Goal: Task Accomplishment & Management: Complete application form

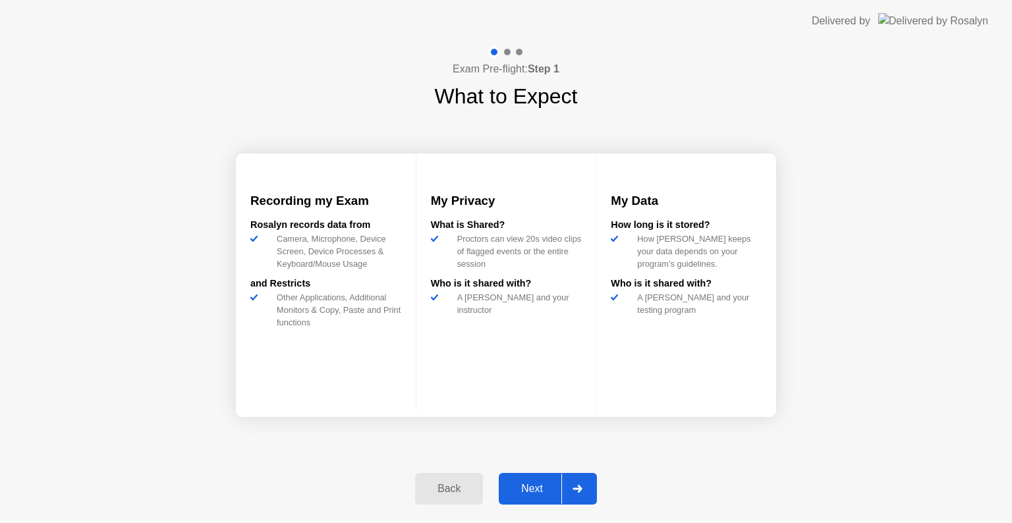
click at [548, 484] on div "Next" at bounding box center [532, 489] width 59 height 12
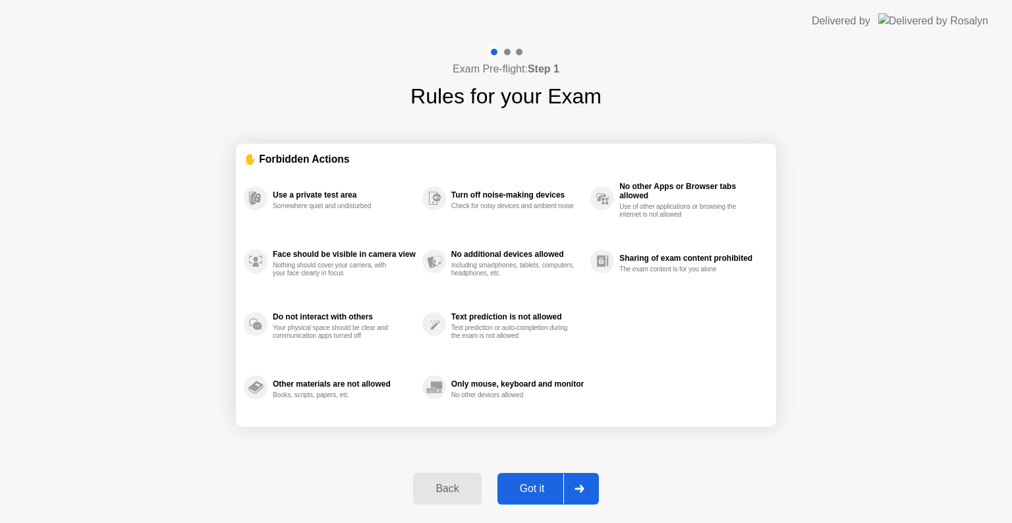
click at [548, 484] on div "Got it" at bounding box center [532, 489] width 62 height 12
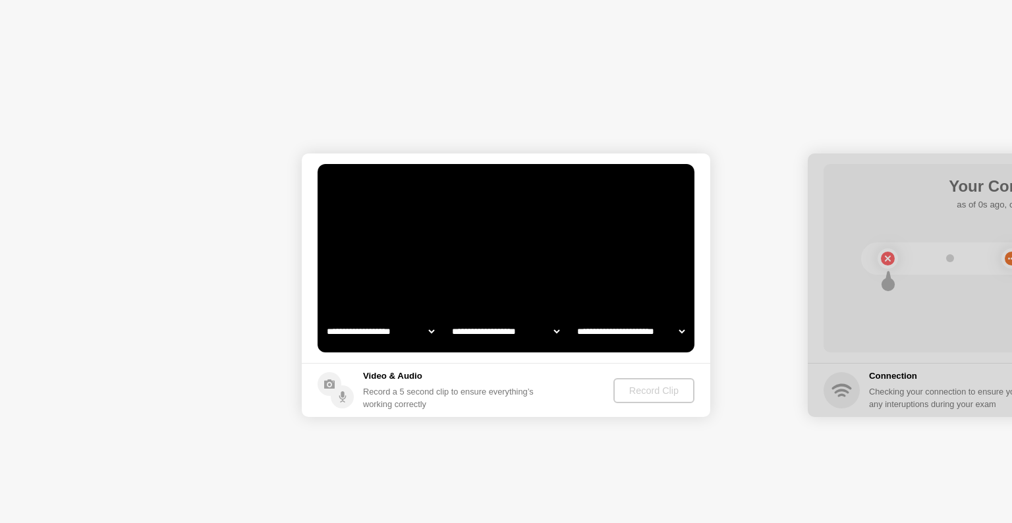
select select "**********"
select select "*******"
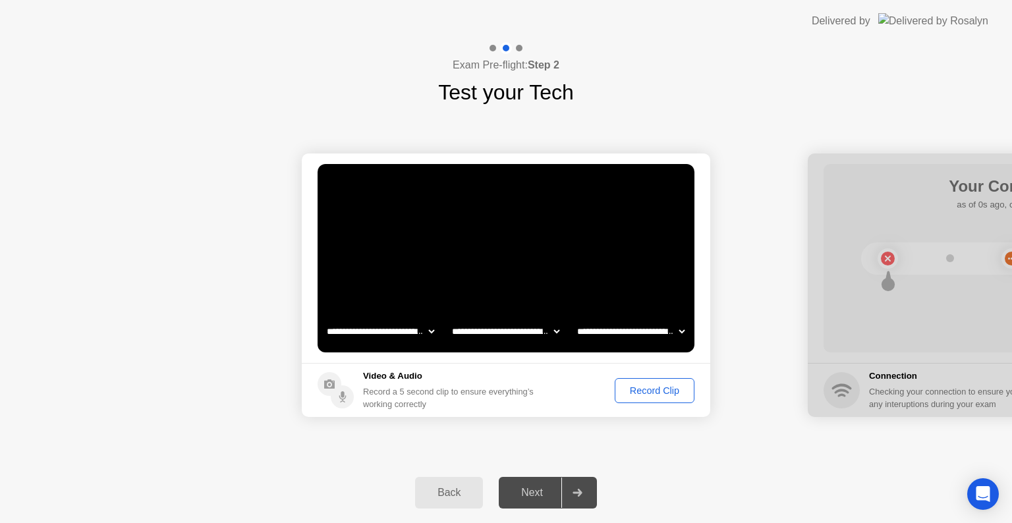
click at [664, 391] on div "Record Clip" at bounding box center [654, 390] width 71 height 11
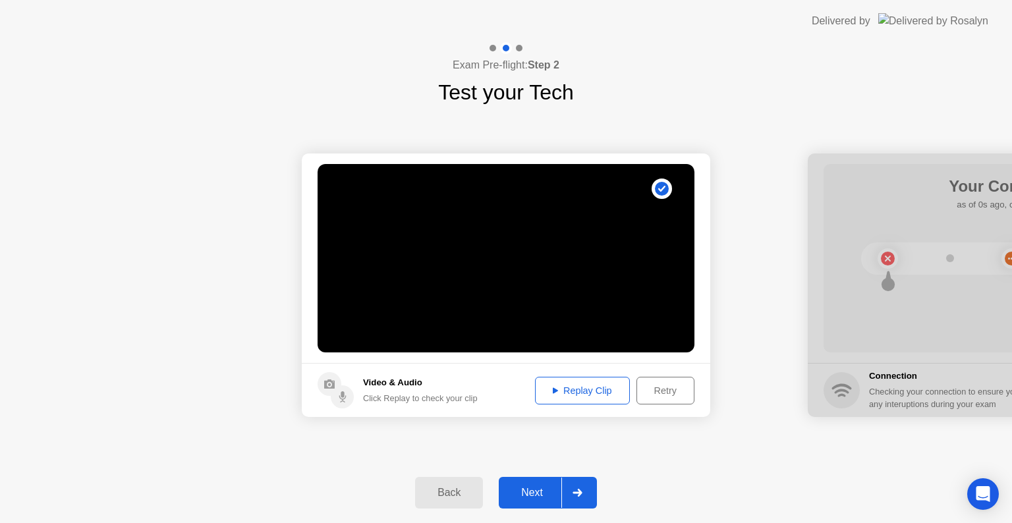
click at [609, 381] on button "Replay Clip" at bounding box center [582, 391] width 95 height 28
click at [534, 487] on div "Next" at bounding box center [532, 493] width 59 height 12
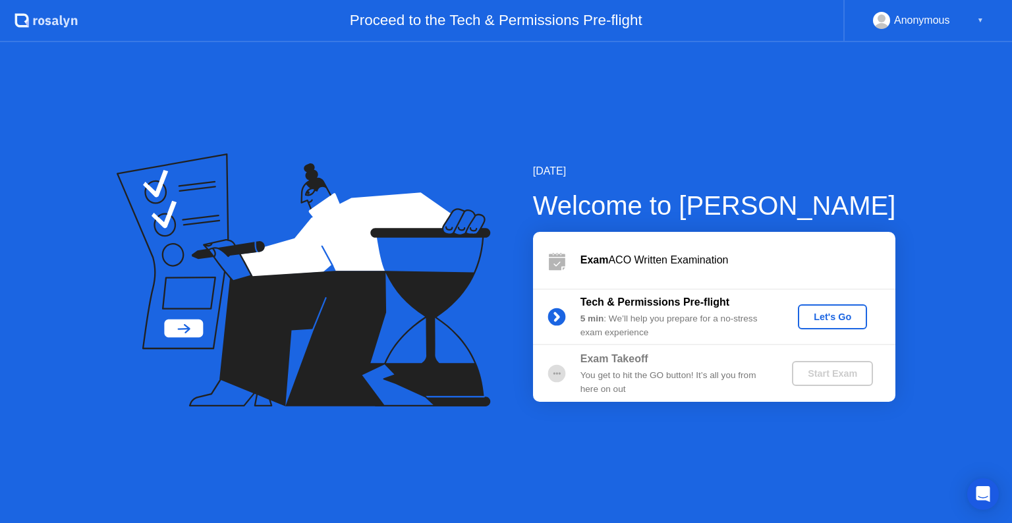
click at [832, 316] on div "Let's Go" at bounding box center [832, 317] width 59 height 11
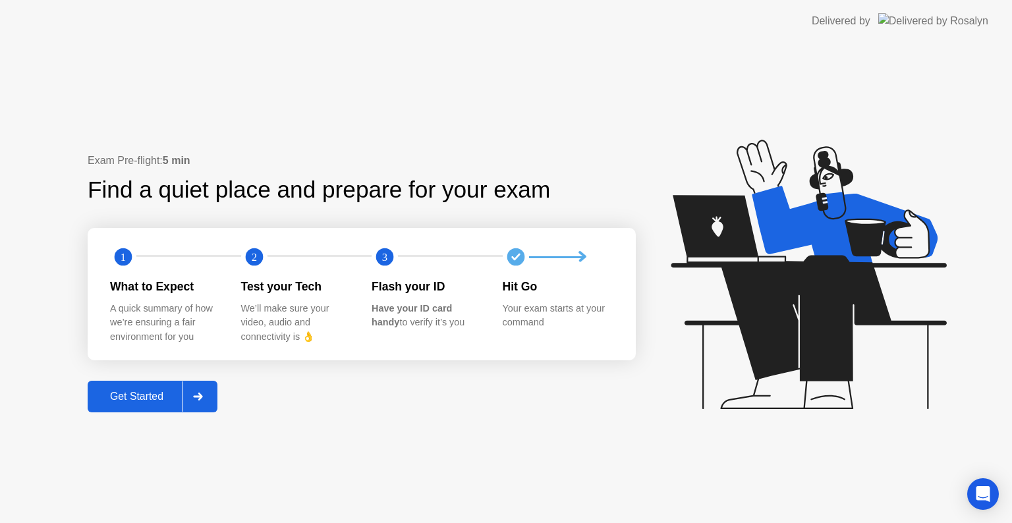
click at [198, 393] on icon at bounding box center [198, 397] width 10 height 8
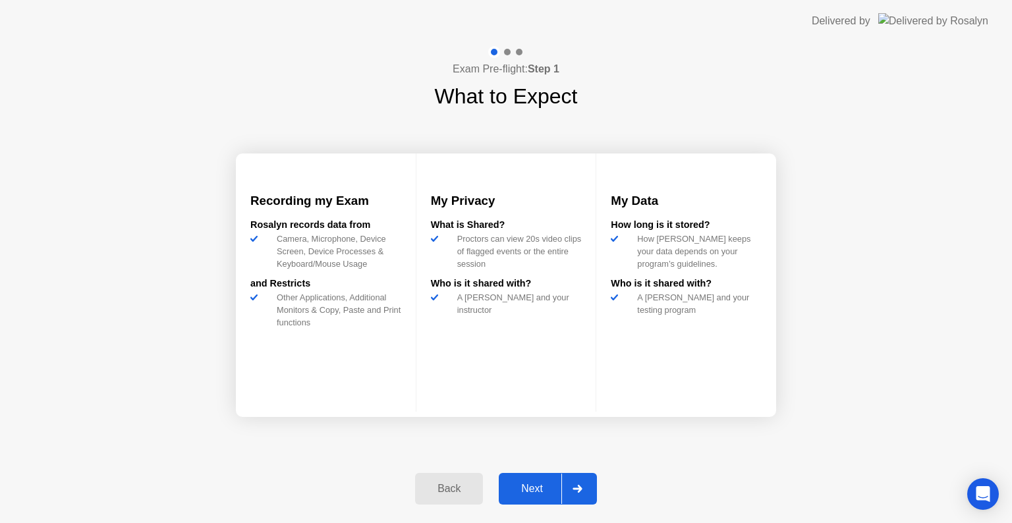
click at [526, 488] on div "Next" at bounding box center [532, 489] width 59 height 12
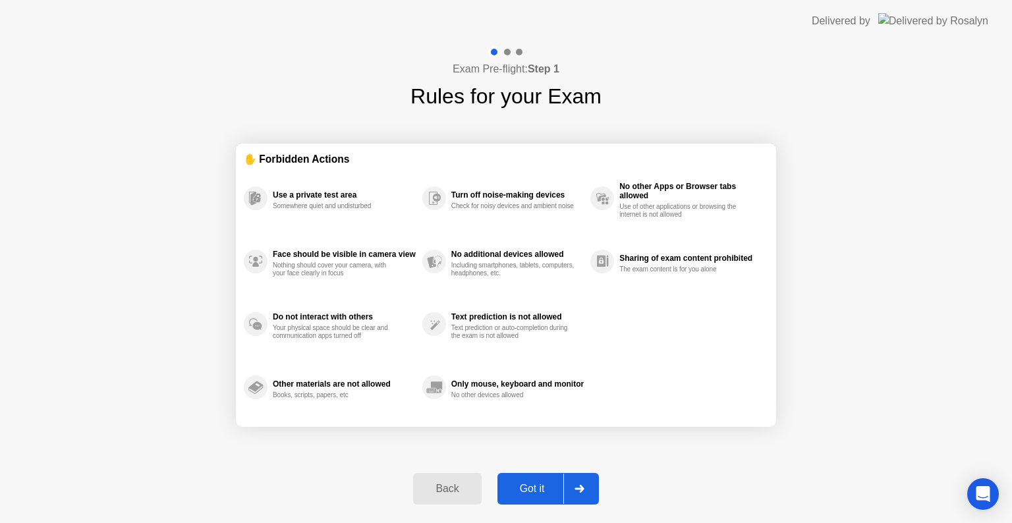
click at [526, 488] on div "Got it" at bounding box center [532, 489] width 62 height 12
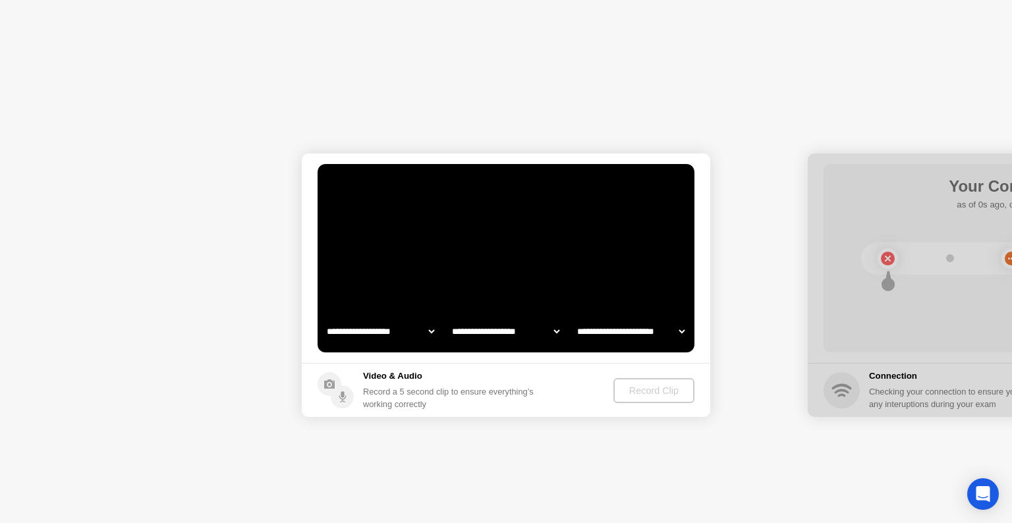
select select "**********"
select select "*******"
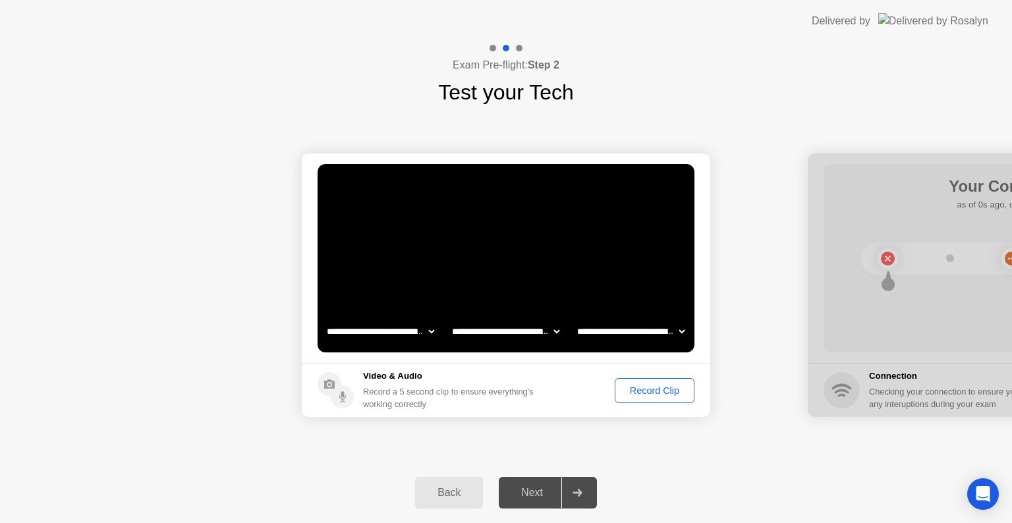
click at [638, 387] on div "Record Clip" at bounding box center [654, 390] width 71 height 11
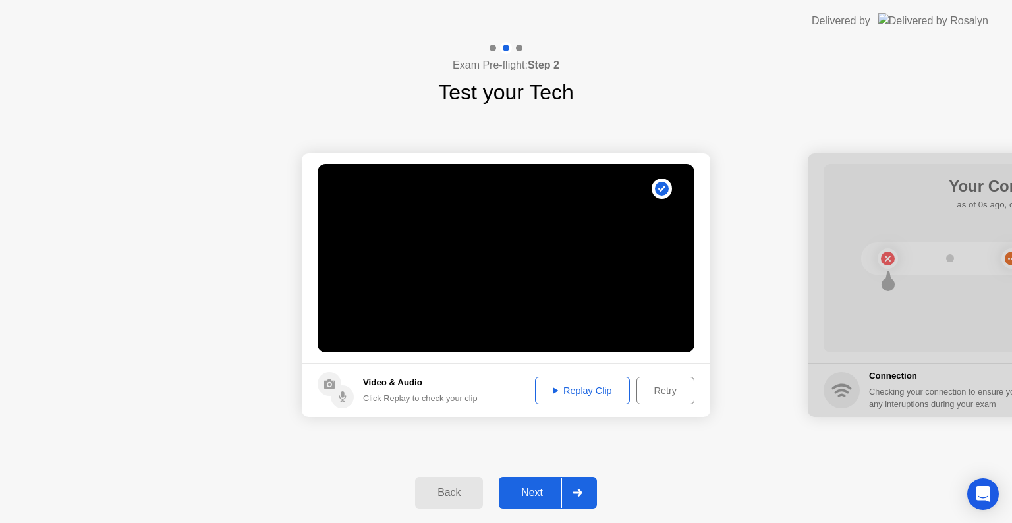
click at [602, 385] on div "Replay Clip" at bounding box center [583, 390] width 86 height 11
click at [542, 487] on div "Next" at bounding box center [532, 493] width 59 height 12
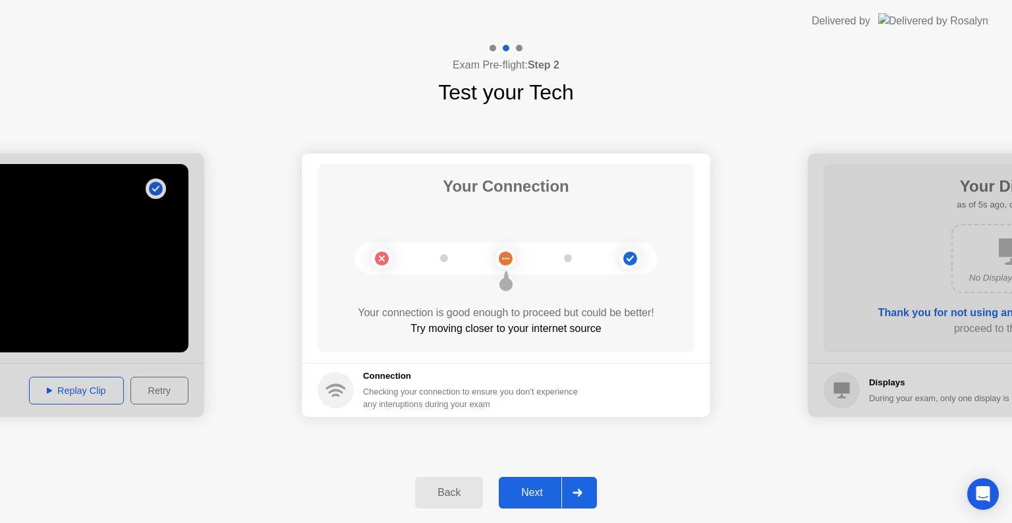
click at [527, 488] on div "Next" at bounding box center [532, 493] width 59 height 12
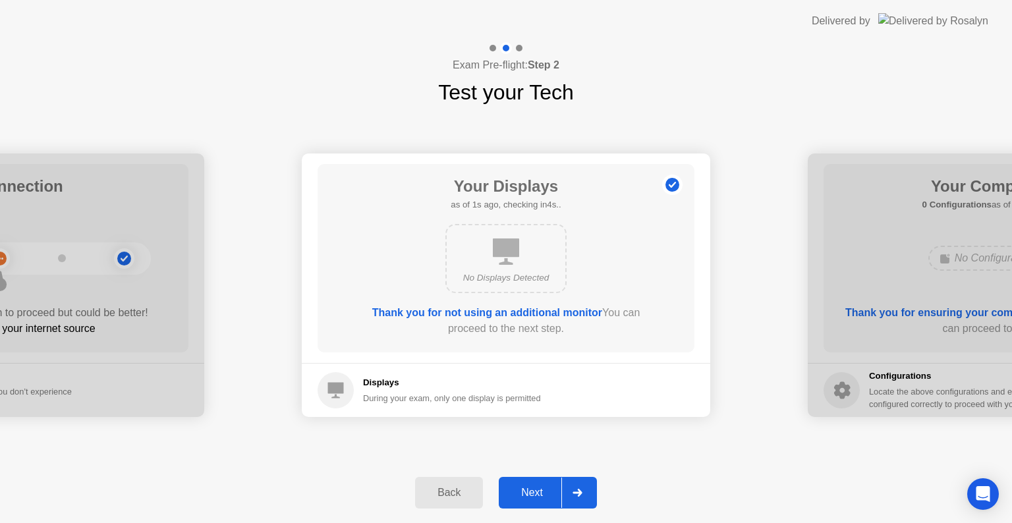
click at [527, 488] on div "Next" at bounding box center [532, 493] width 59 height 12
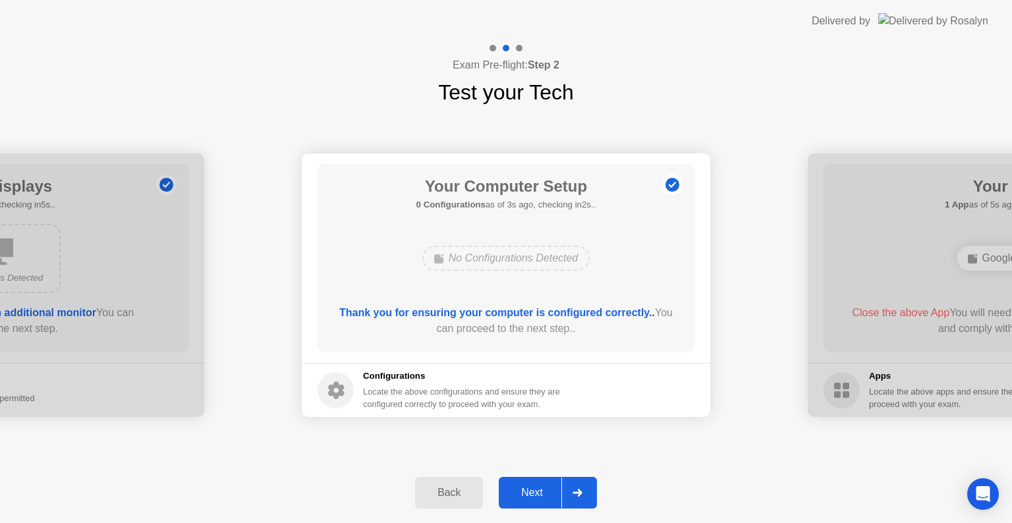
click at [527, 488] on div "Next" at bounding box center [532, 493] width 59 height 12
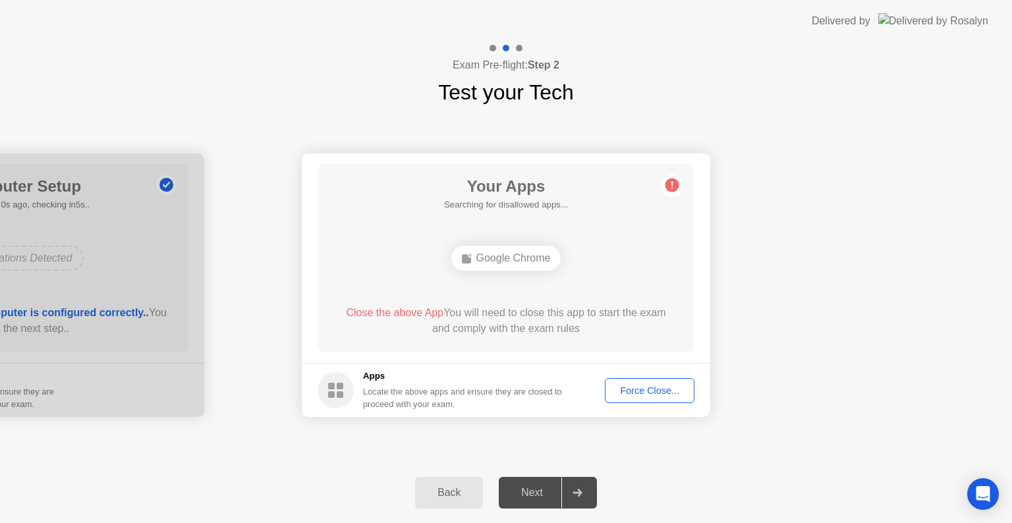
click at [633, 392] on div "Force Close..." at bounding box center [649, 390] width 80 height 11
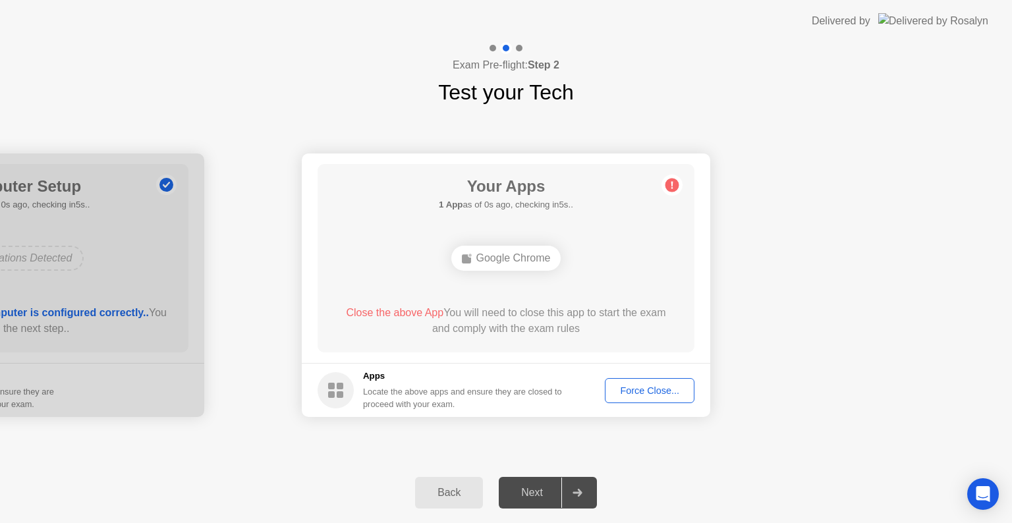
click at [748, 455] on div "**********" at bounding box center [506, 285] width 1012 height 354
click at [530, 489] on div "Next" at bounding box center [532, 493] width 59 height 12
click at [636, 385] on div "Force Close..." at bounding box center [649, 390] width 80 height 11
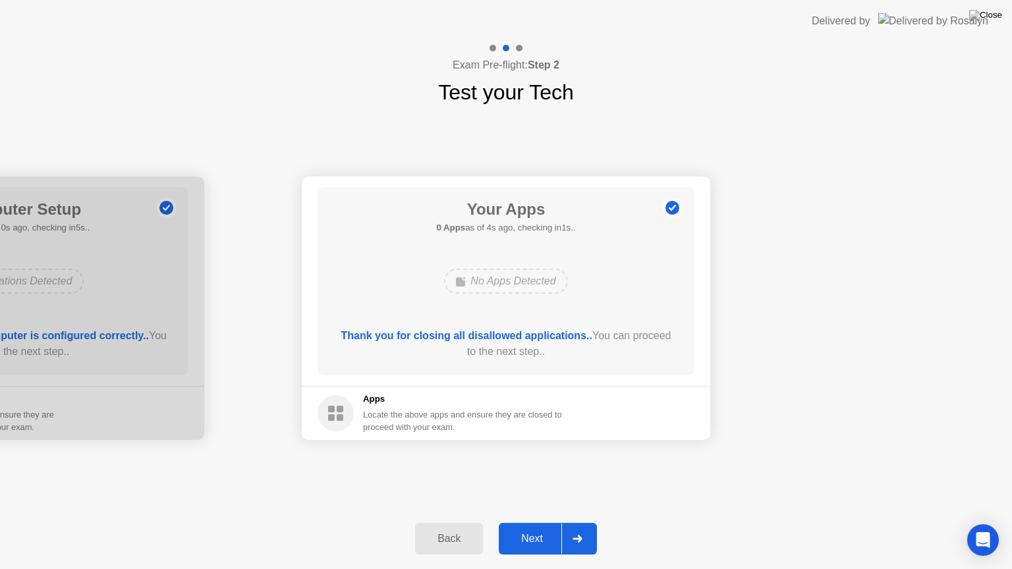
click at [528, 522] on button "Next" at bounding box center [548, 539] width 98 height 32
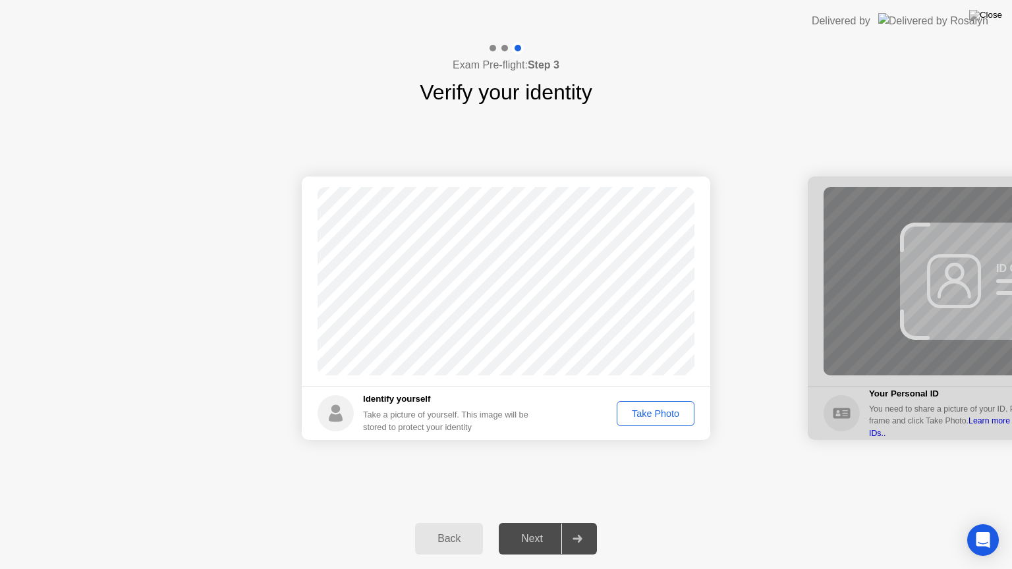
click at [685, 418] on div "Take Photo" at bounding box center [655, 414] width 69 height 11
click at [538, 522] on div "Next" at bounding box center [532, 539] width 59 height 12
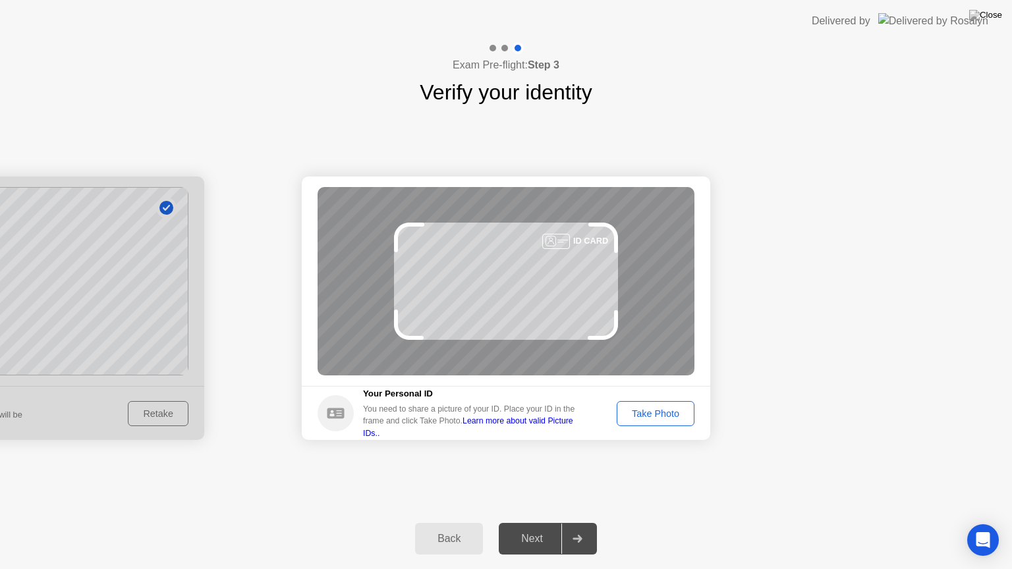
click at [650, 419] on div "Take Photo" at bounding box center [655, 414] width 69 height 11
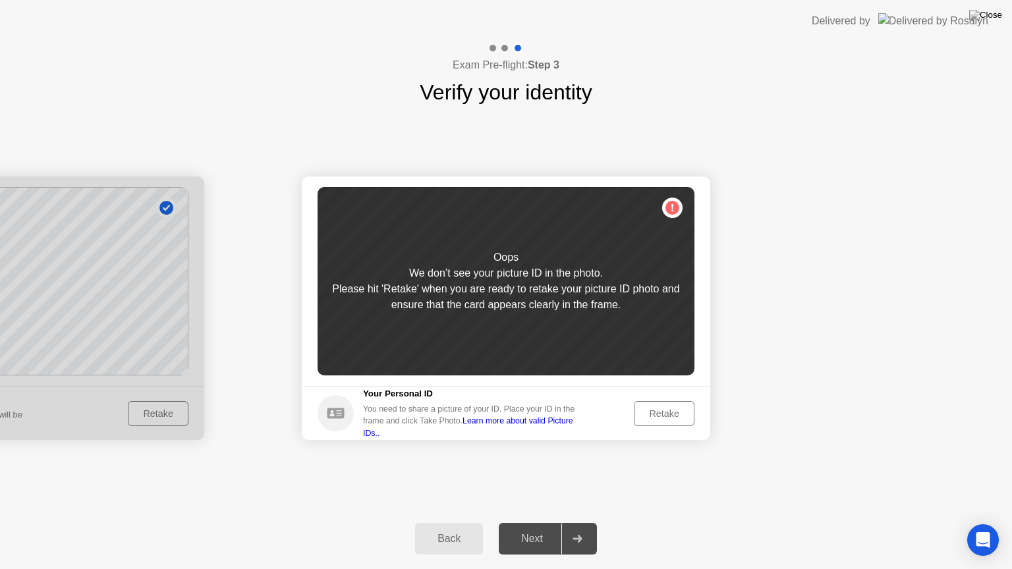
click at [662, 411] on div "Retake" at bounding box center [663, 414] width 51 height 11
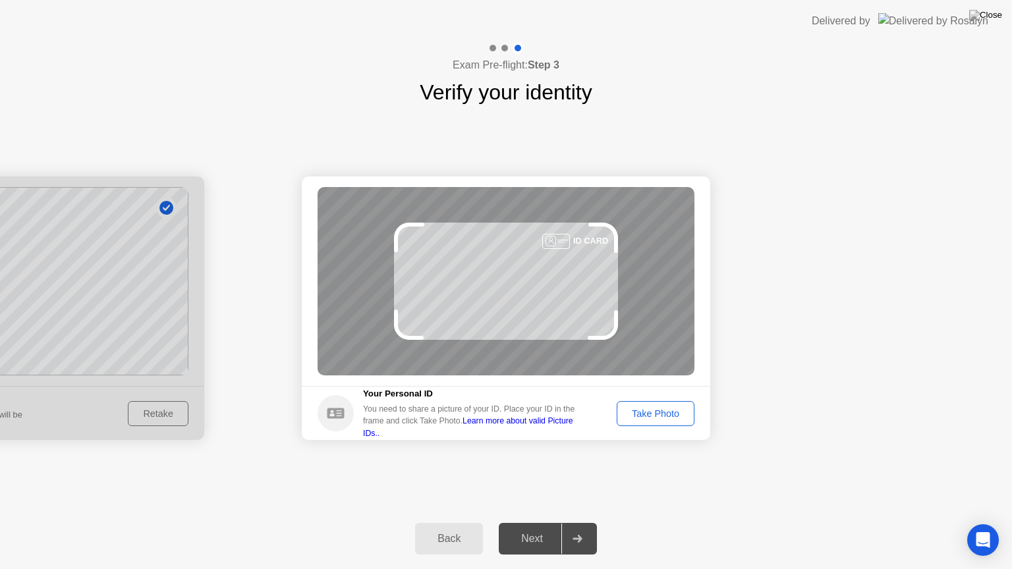
click at [662, 411] on div "Take Photo" at bounding box center [655, 414] width 69 height 11
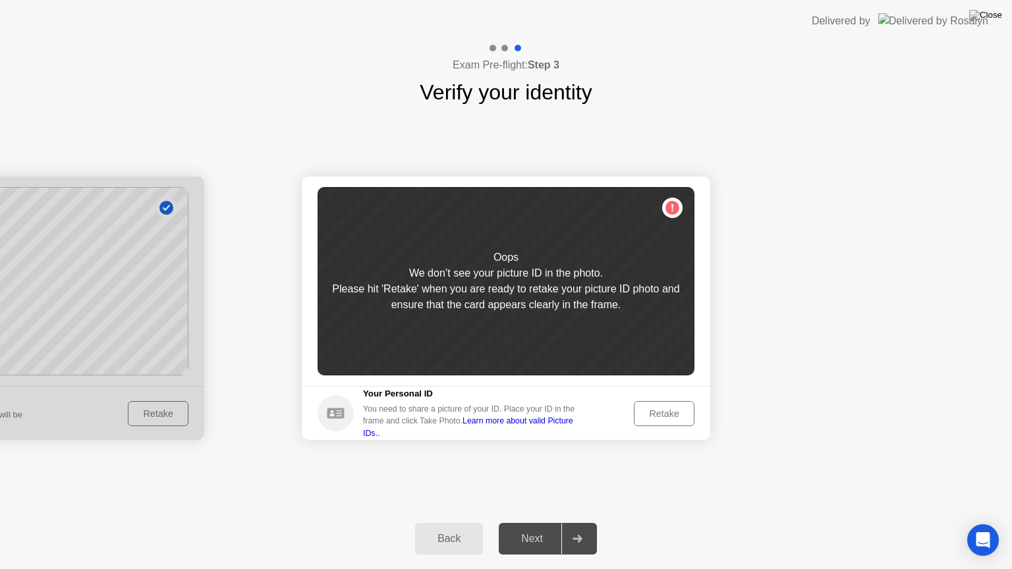
click at [654, 419] on div "Retake" at bounding box center [663, 414] width 51 height 11
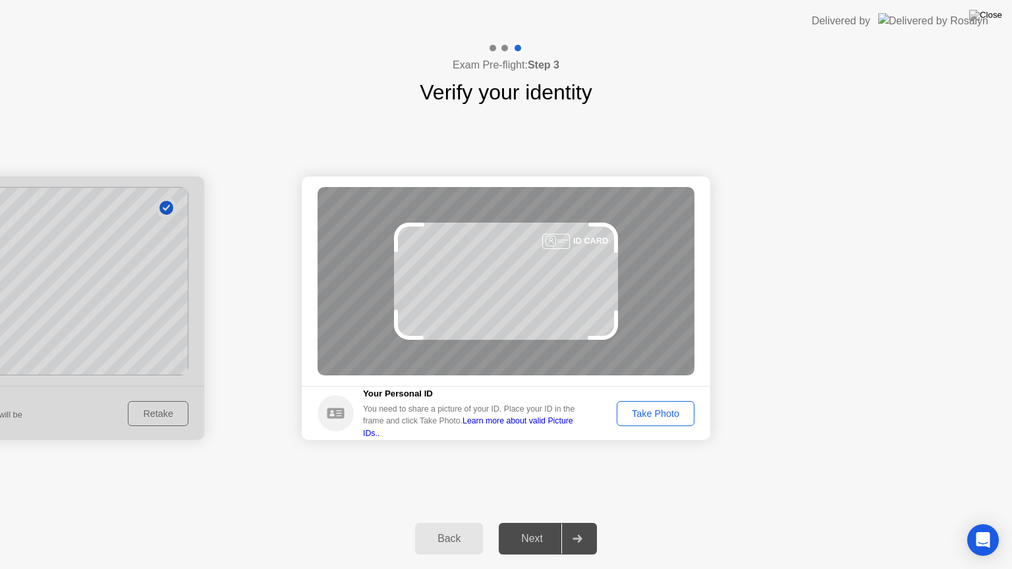
click at [645, 418] on div "Take Photo" at bounding box center [655, 414] width 69 height 11
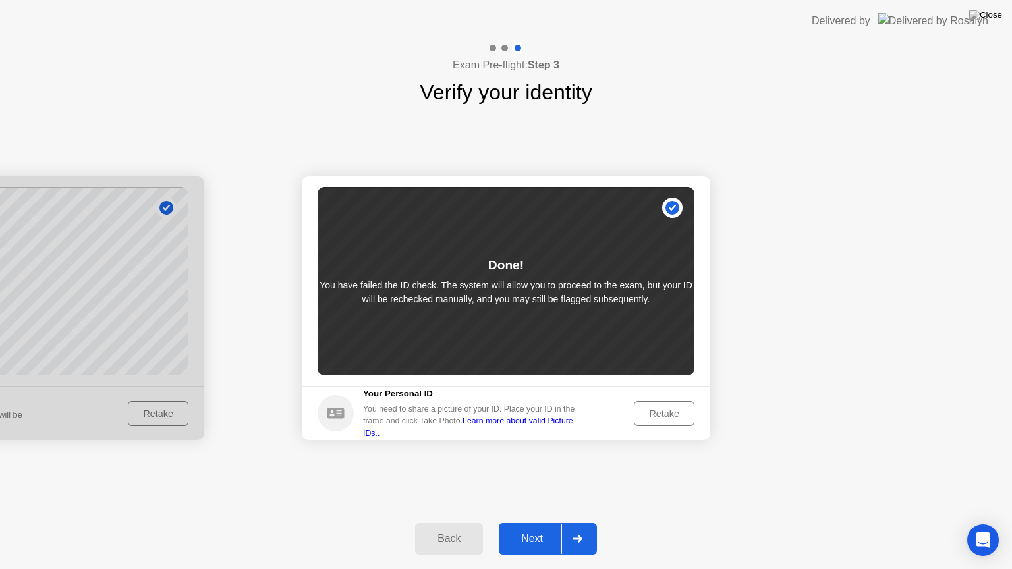
click at [541, 522] on div "Next" at bounding box center [532, 539] width 59 height 12
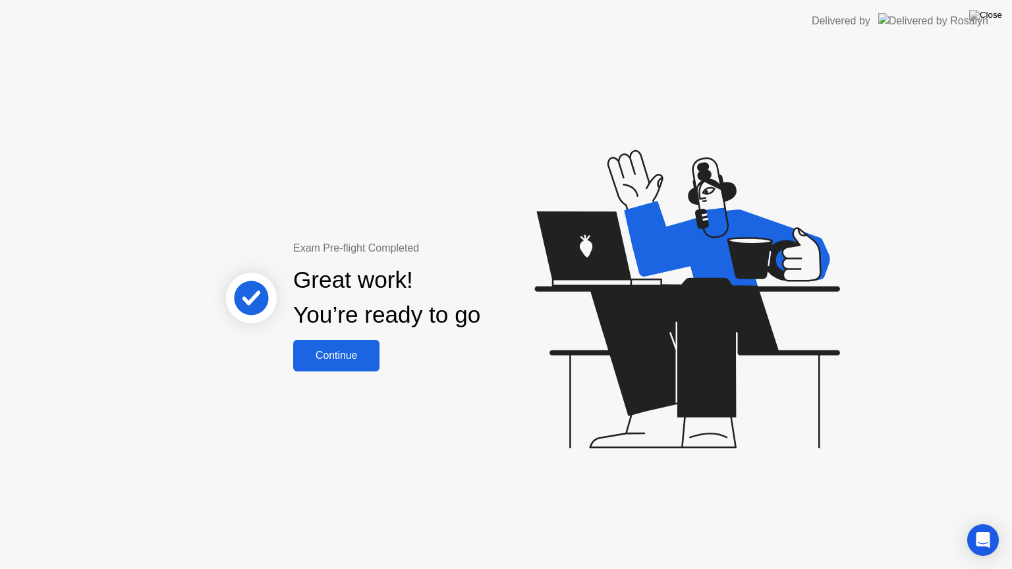
click at [327, 353] on div "Continue" at bounding box center [336, 356] width 78 height 12
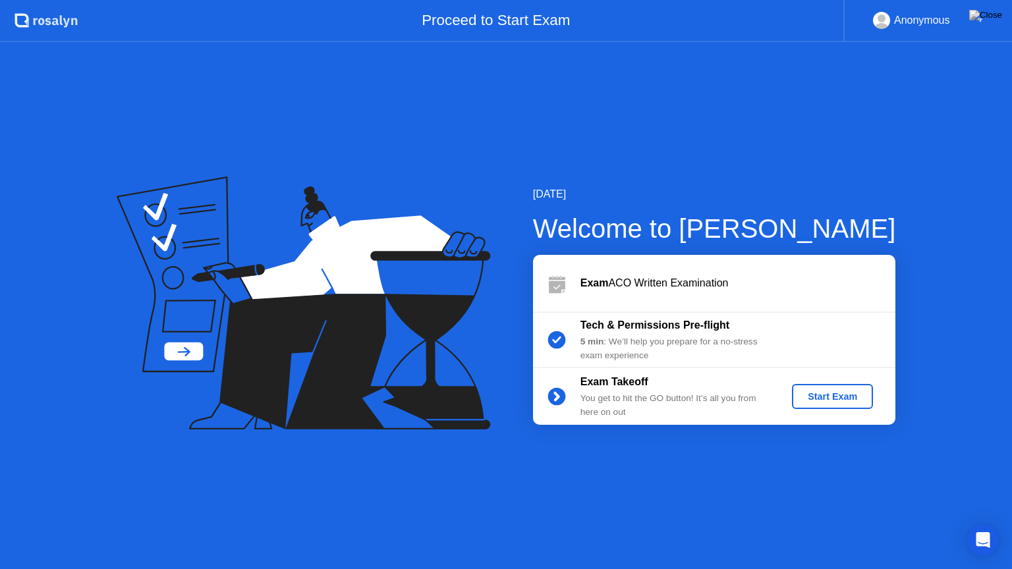
click at [810, 394] on div "Start Exam" at bounding box center [832, 396] width 71 height 11
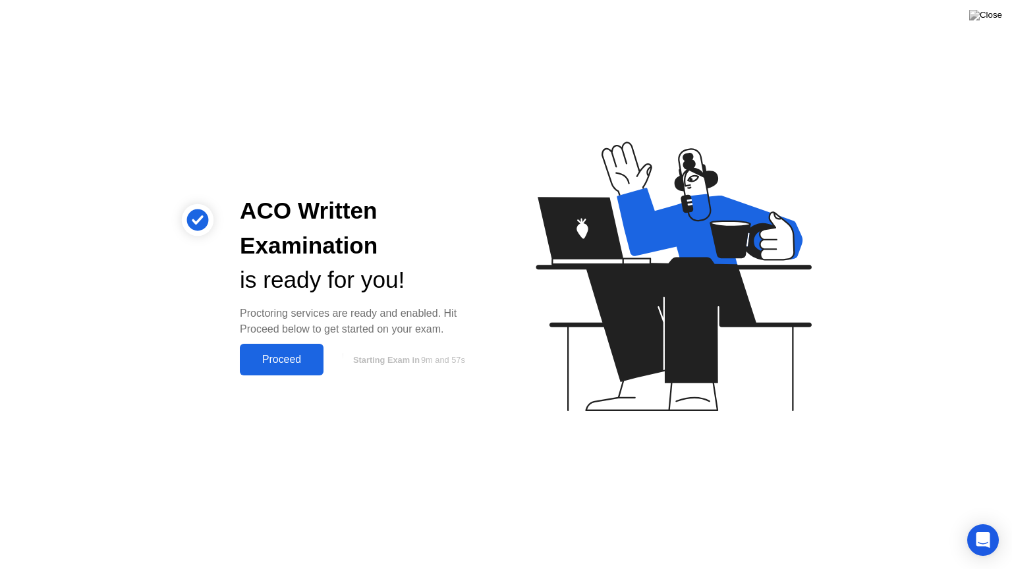
click at [302, 364] on div "Proceed" at bounding box center [282, 360] width 76 height 12
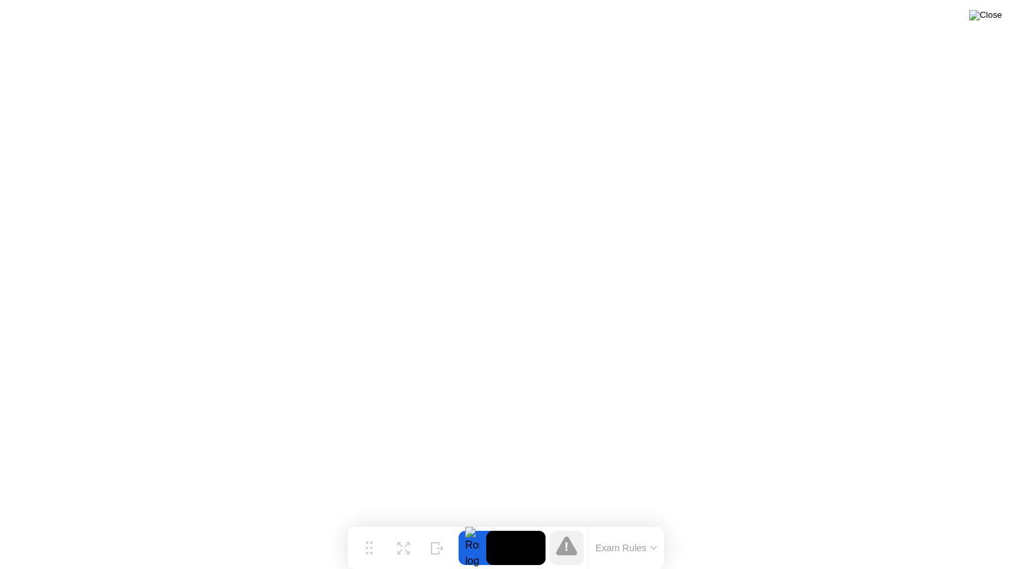
click at [992, 16] on img at bounding box center [985, 15] width 33 height 11
